Goal: Find specific page/section

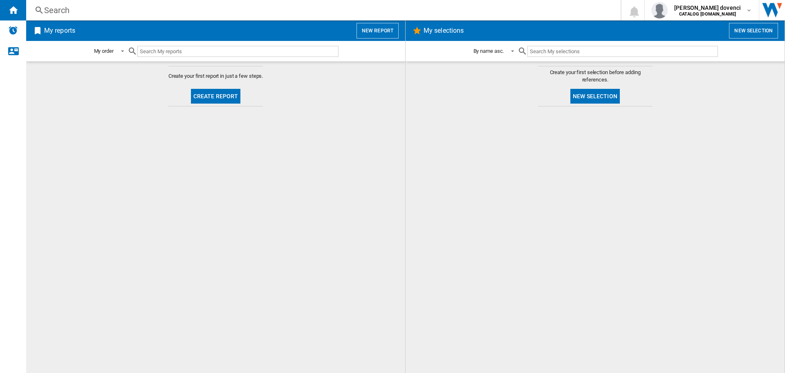
drag, startPoint x: 175, startPoint y: 54, endPoint x: 555, endPoint y: 62, distance: 379.3
click at [600, 153] on div at bounding box center [595, 239] width 363 height 258
click at [292, 54] on input "text" at bounding box center [237, 51] width 201 height 11
click at [115, 7] on div "Search" at bounding box center [321, 9] width 555 height 11
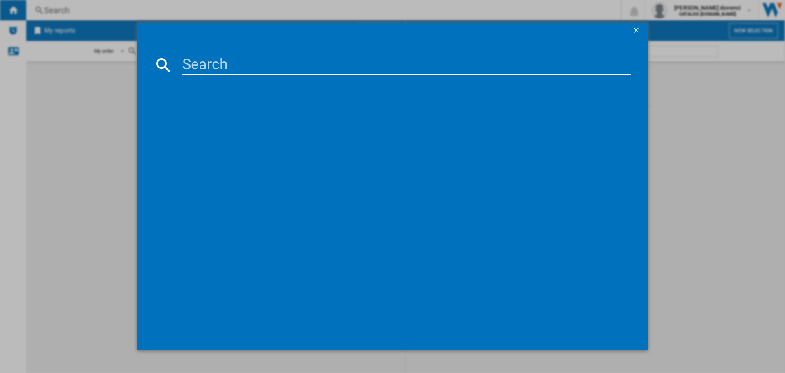
click at [194, 59] on input at bounding box center [407, 65] width 450 height 20
paste input "90DF BLK 444411820"
click at [186, 64] on input "90DF BLK 444411820" at bounding box center [407, 65] width 450 height 20
drag, startPoint x: 220, startPoint y: 67, endPoint x: 157, endPoint y: 57, distance: 63.7
click at [158, 57] on div "90DF BLK 444411820" at bounding box center [393, 65] width 478 height 20
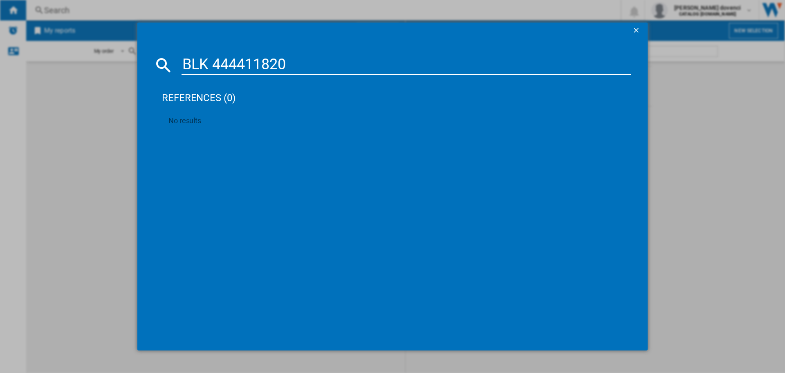
drag, startPoint x: 212, startPoint y: 67, endPoint x: 171, endPoint y: 70, distance: 41.8
click at [171, 69] on div "BLK 444411820" at bounding box center [393, 65] width 478 height 20
type input "444411820"
drag, startPoint x: 230, startPoint y: 61, endPoint x: 169, endPoint y: 60, distance: 60.9
click at [169, 60] on div "444411820" at bounding box center [393, 65] width 478 height 20
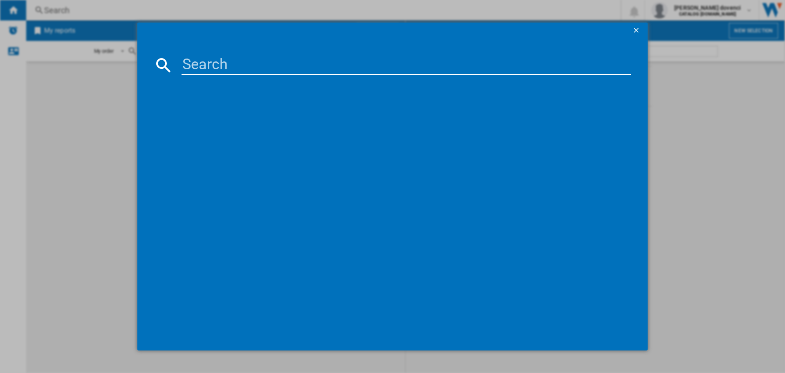
click at [303, 57] on input at bounding box center [407, 65] width 450 height 20
paste input "KDVF100K"
type input "KDVF100K"
click at [234, 117] on div "BEKO KDVF100K BLACK" at bounding box center [399, 118] width 442 height 8
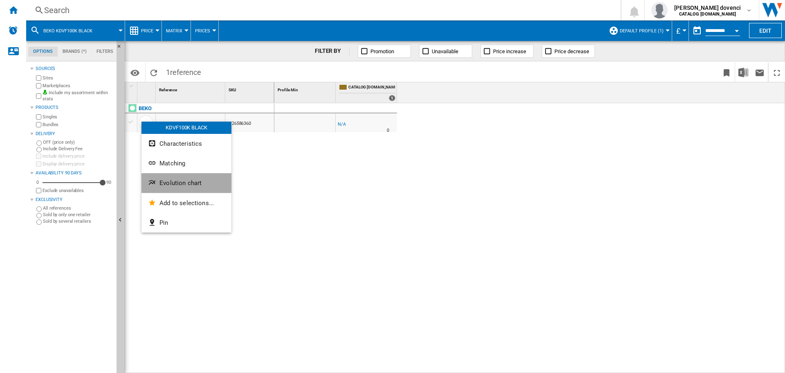
click at [170, 180] on span "Evolution chart" at bounding box center [181, 182] width 42 height 7
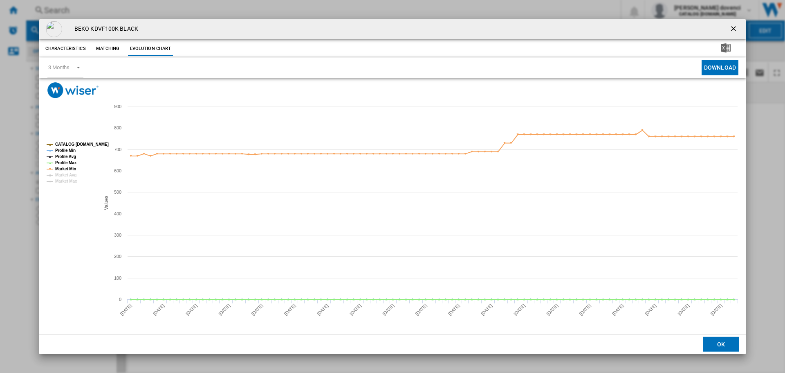
click at [77, 145] on tspan "CATALOG [DOMAIN_NAME]" at bounding box center [82, 144] width 54 height 4
click at [110, 50] on button "Matching" at bounding box center [108, 48] width 36 height 15
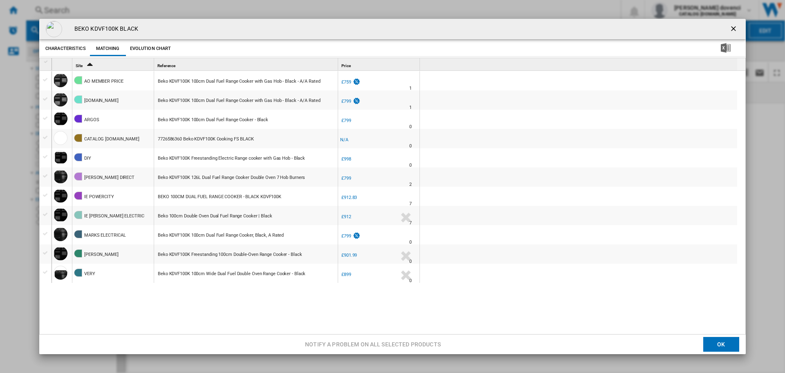
click at [74, 49] on button "Characteristics" at bounding box center [65, 48] width 45 height 15
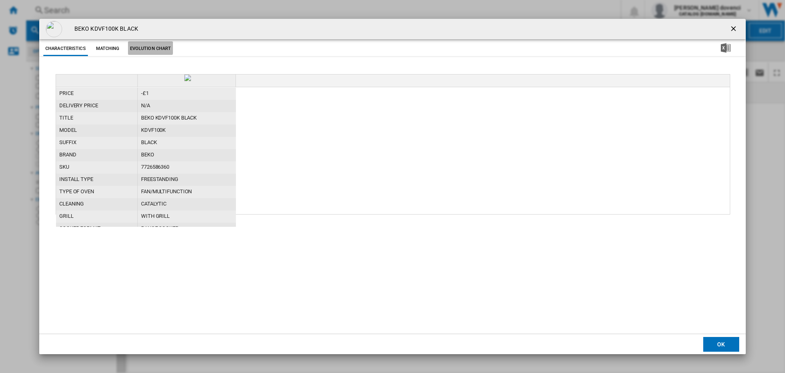
click at [142, 46] on button "Evolution chart" at bounding box center [150, 48] width 45 height 15
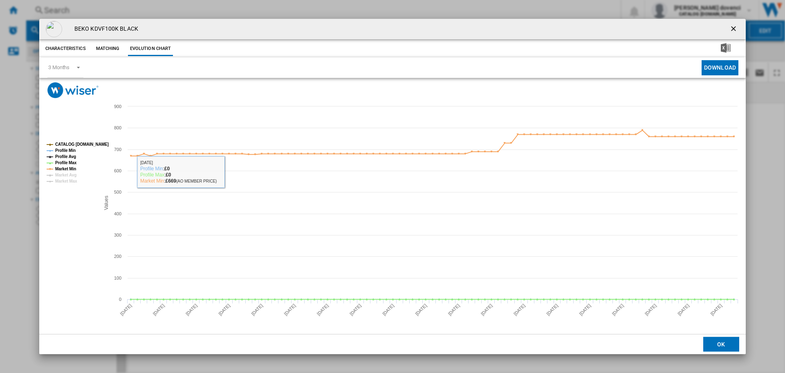
click at [84, 144] on tspan "CATALOG [DOMAIN_NAME]" at bounding box center [82, 144] width 54 height 4
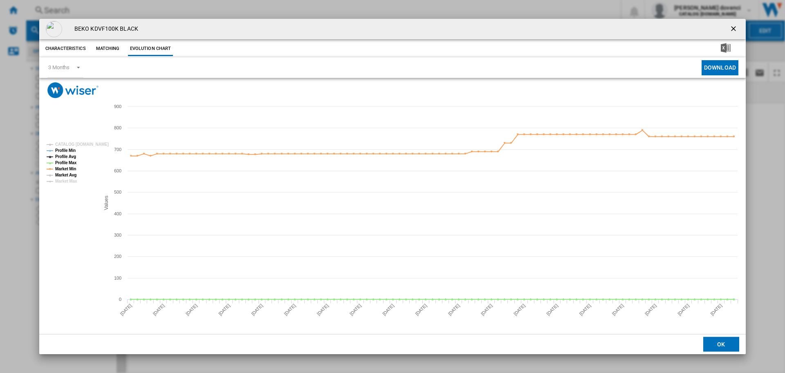
click at [74, 175] on tspan "Market Avg" at bounding box center [65, 175] width 21 height 4
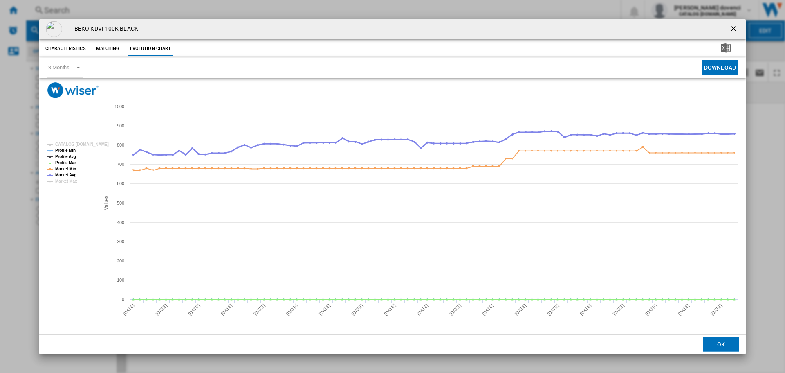
click at [74, 175] on tspan "Market Avg" at bounding box center [65, 175] width 21 height 4
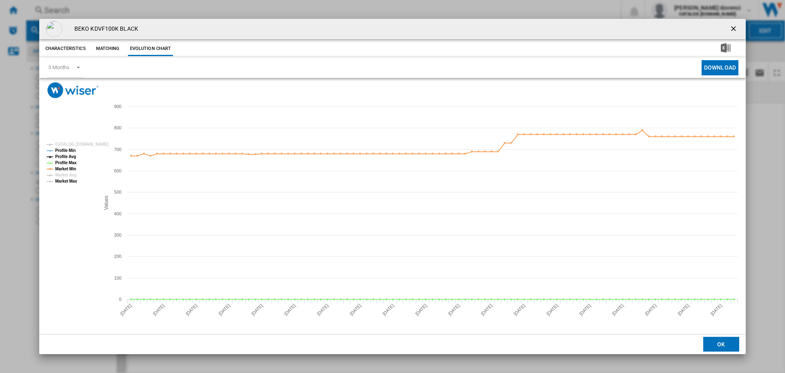
click at [70, 182] on tspan "Market Max" at bounding box center [66, 181] width 22 height 4
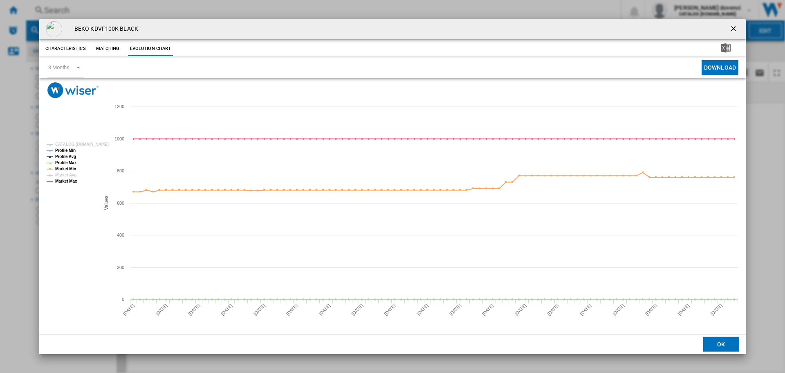
click at [71, 182] on tspan "Market Max" at bounding box center [66, 181] width 22 height 4
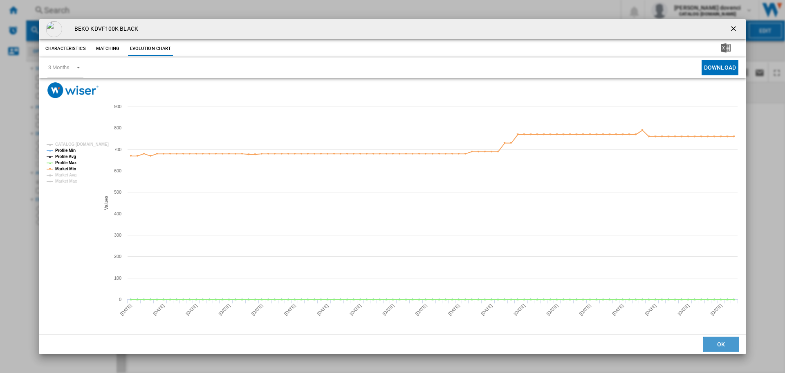
click at [720, 345] on button "OK" at bounding box center [722, 344] width 36 height 15
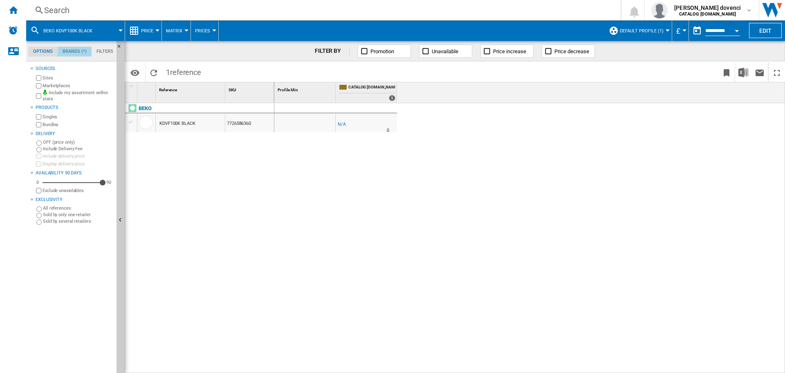
click at [72, 53] on md-tab-item "Brands (*)" at bounding box center [75, 52] width 34 height 10
